Goal: Transaction & Acquisition: Purchase product/service

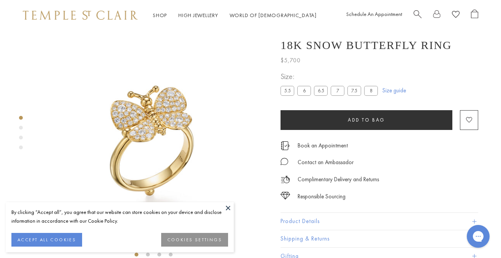
click at [77, 242] on button "ACCEPT ALL COOKIES" at bounding box center [46, 240] width 71 height 14
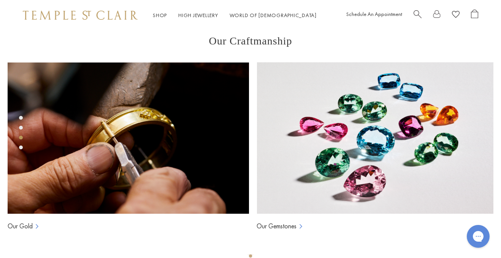
scroll to position [442, 0]
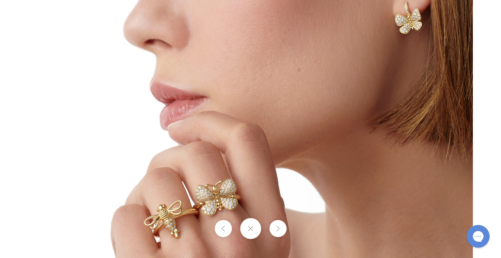
click at [169, 227] on div at bounding box center [250, 228] width 501 height 21
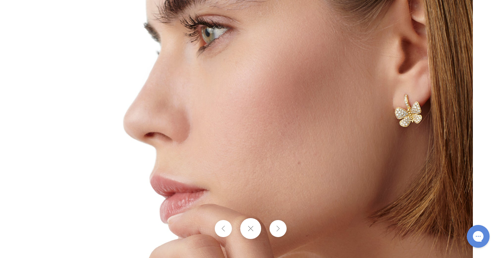
click at [448, 246] on img at bounding box center [250, 222] width 444 height 444
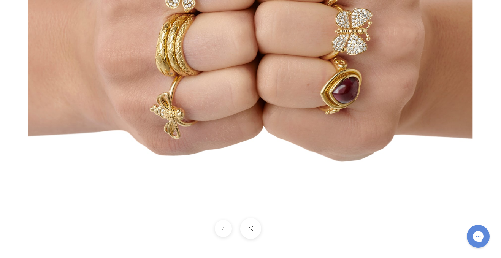
click at [251, 229] on button at bounding box center [250, 228] width 21 height 21
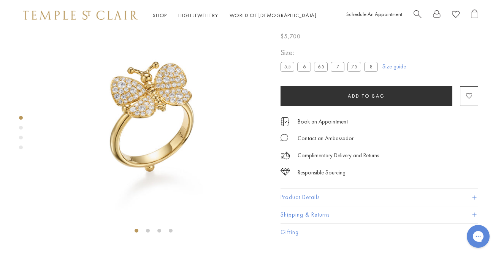
scroll to position [0, 0]
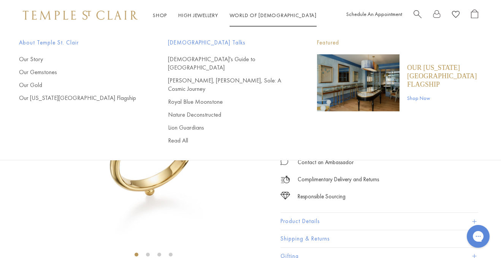
click at [273, 13] on link "World of [GEOGRAPHIC_DATA][DEMOGRAPHIC_DATA]" at bounding box center [272, 15] width 87 height 7
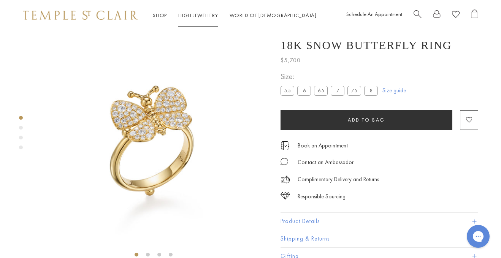
click at [201, 14] on link "High Jewellery High Jewellery" at bounding box center [198, 15] width 40 height 7
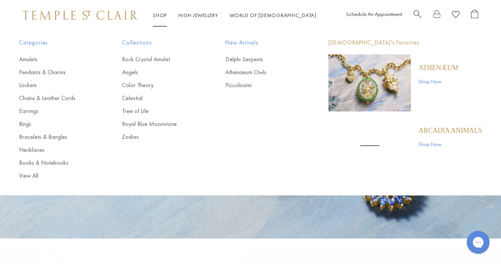
click at [162, 13] on link "Shop Shop" at bounding box center [160, 15] width 14 height 7
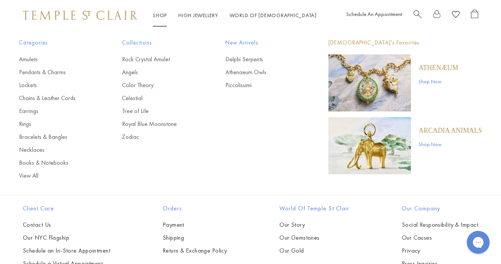
scroll to position [664, 0]
